Goal: Task Accomplishment & Management: Manage account settings

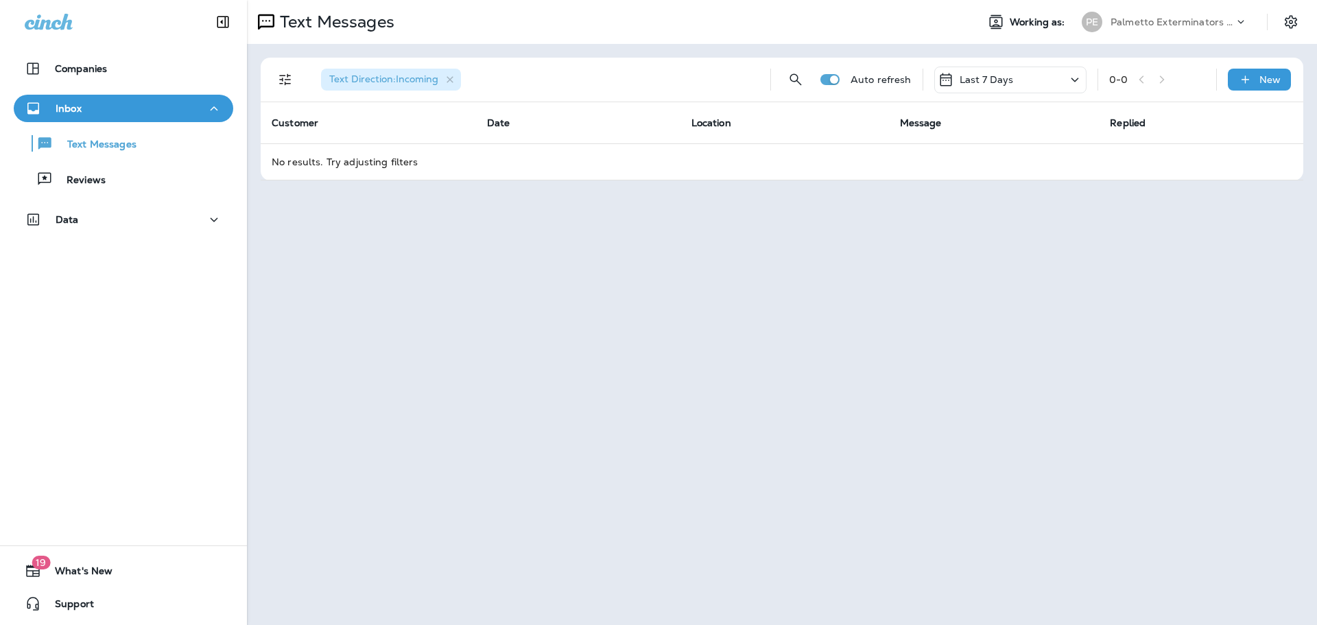
click at [982, 71] on div "Last 7 Days" at bounding box center [1010, 80] width 152 height 27
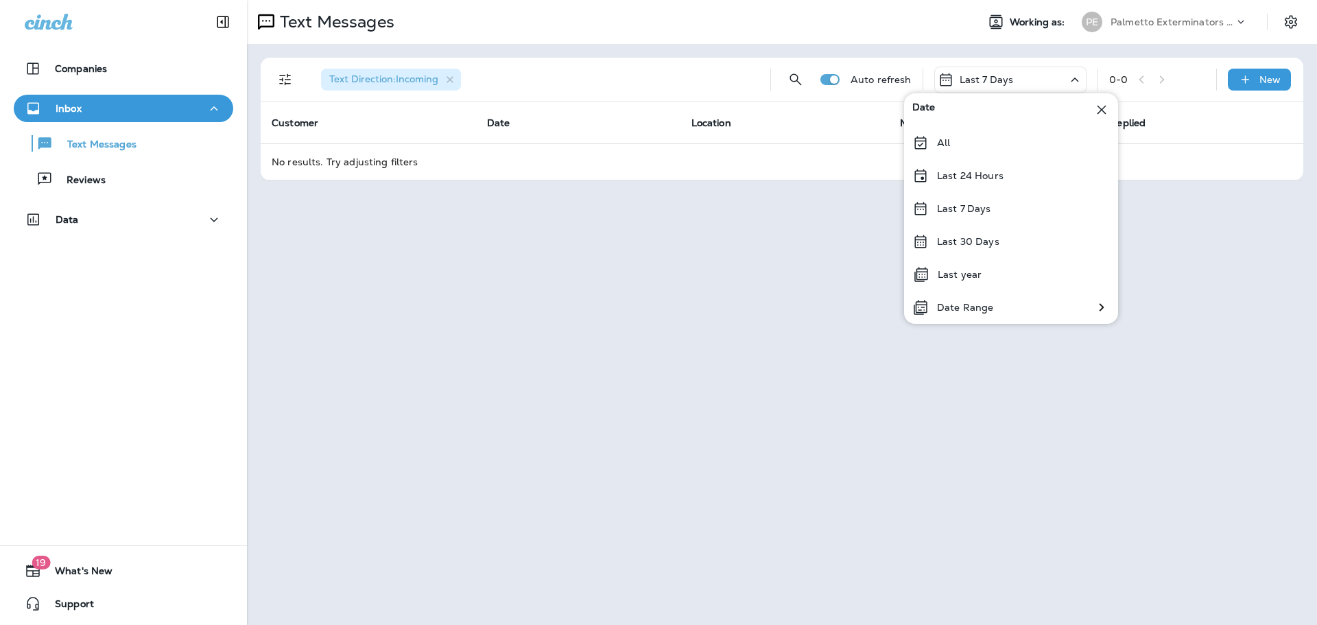
click at [936, 141] on div "All" at bounding box center [1011, 142] width 214 height 33
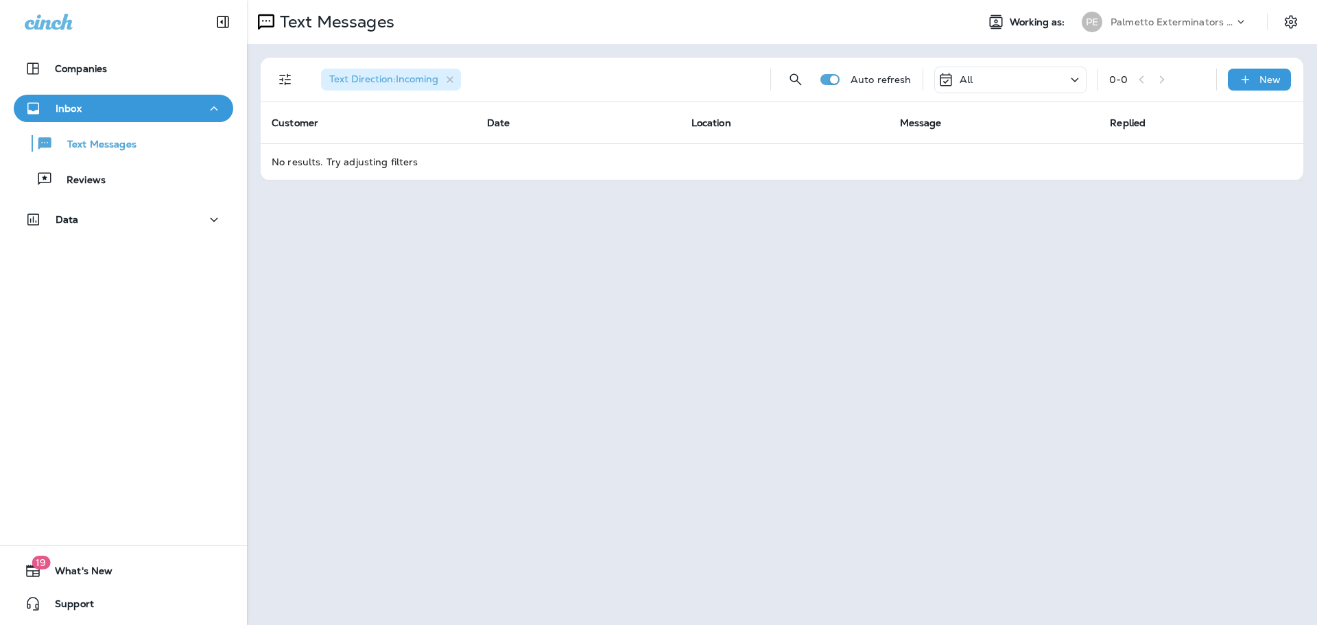
click at [981, 89] on div "All" at bounding box center [1010, 80] width 152 height 27
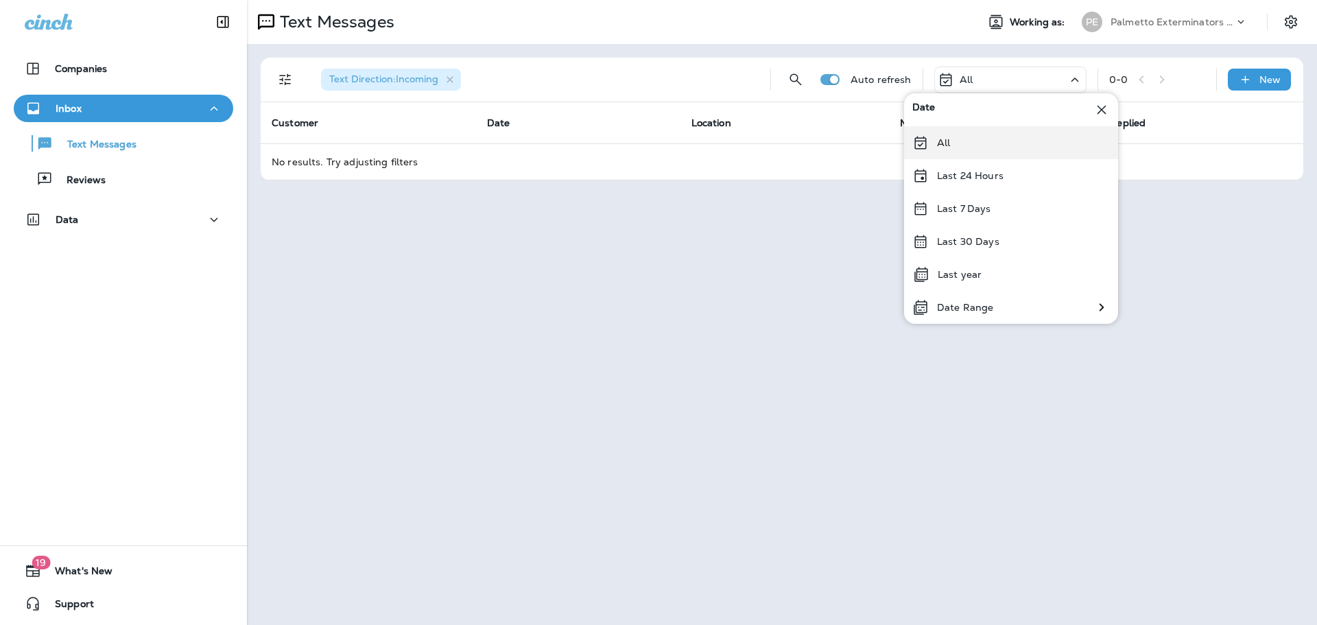
click at [988, 139] on div "All" at bounding box center [1011, 142] width 214 height 33
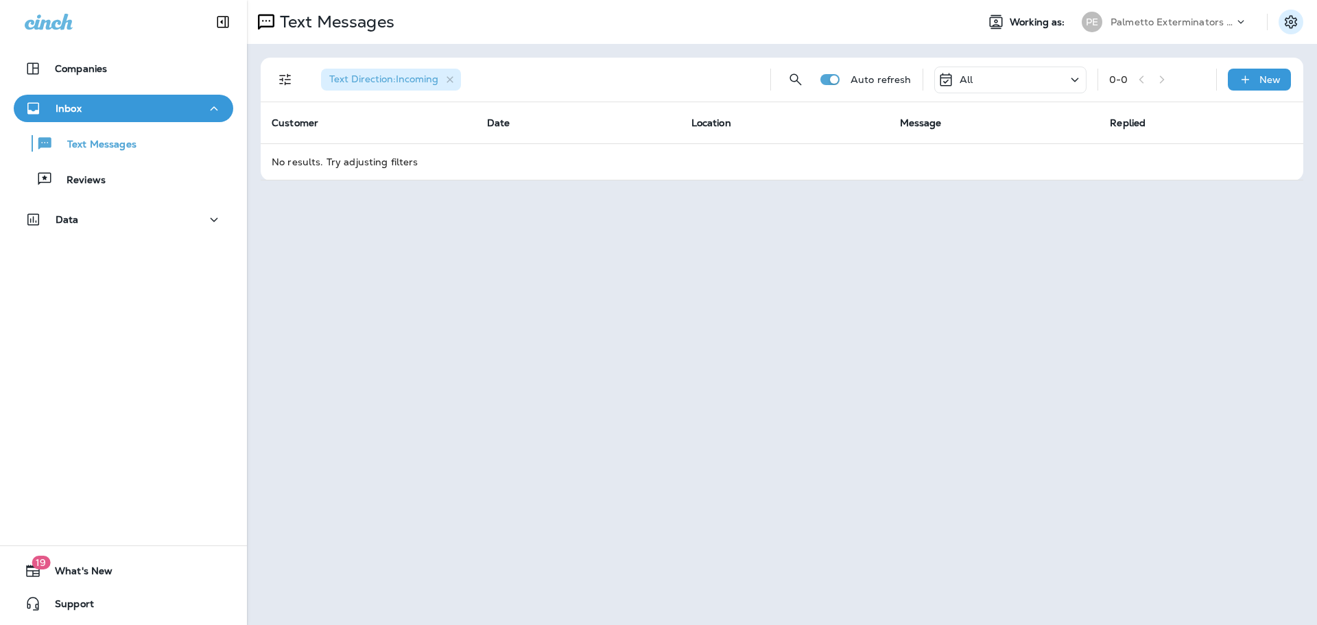
click at [1284, 25] on icon "Settings" at bounding box center [1291, 22] width 16 height 16
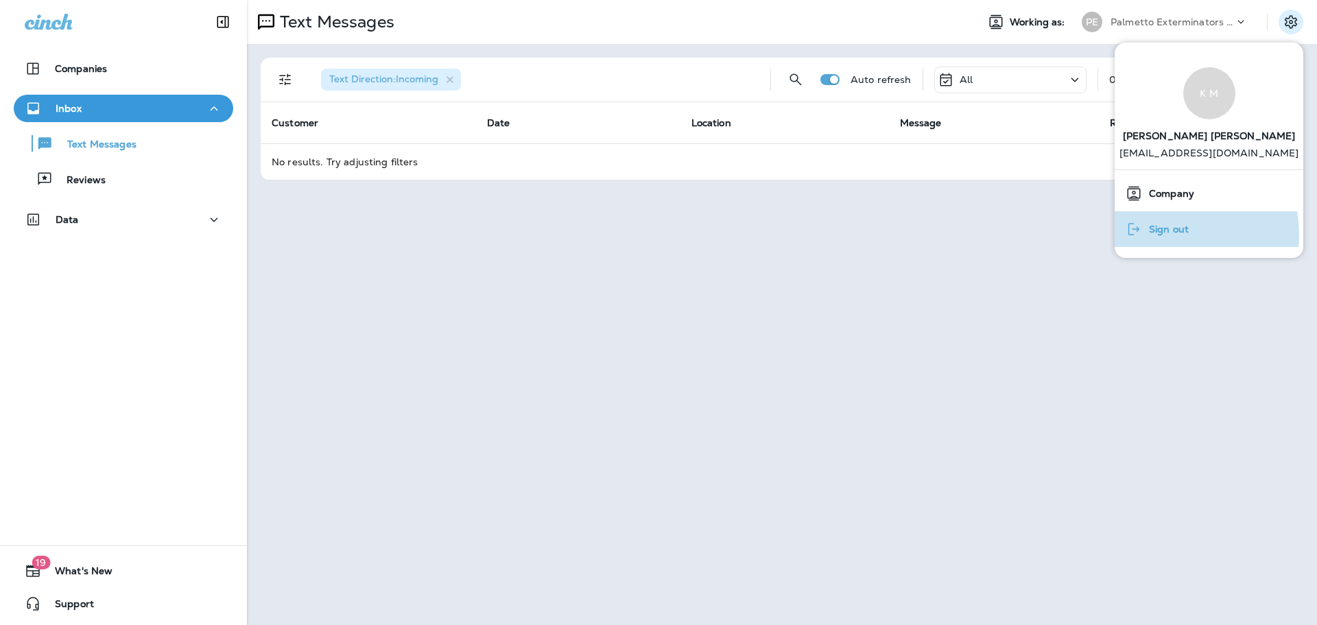
click at [1164, 235] on span "Sign out" at bounding box center [1165, 230] width 47 height 12
